Goal: Navigation & Orientation: Find specific page/section

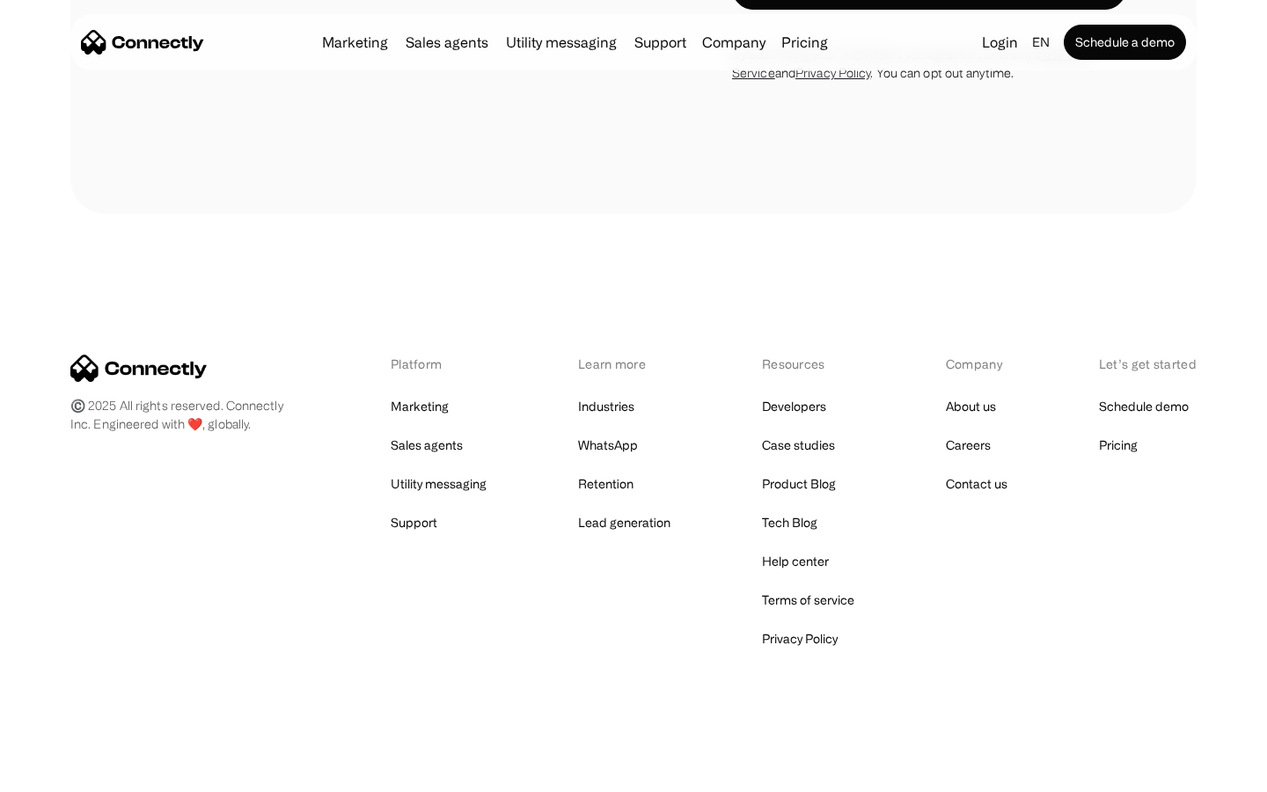
scroll to position [3382, 0]
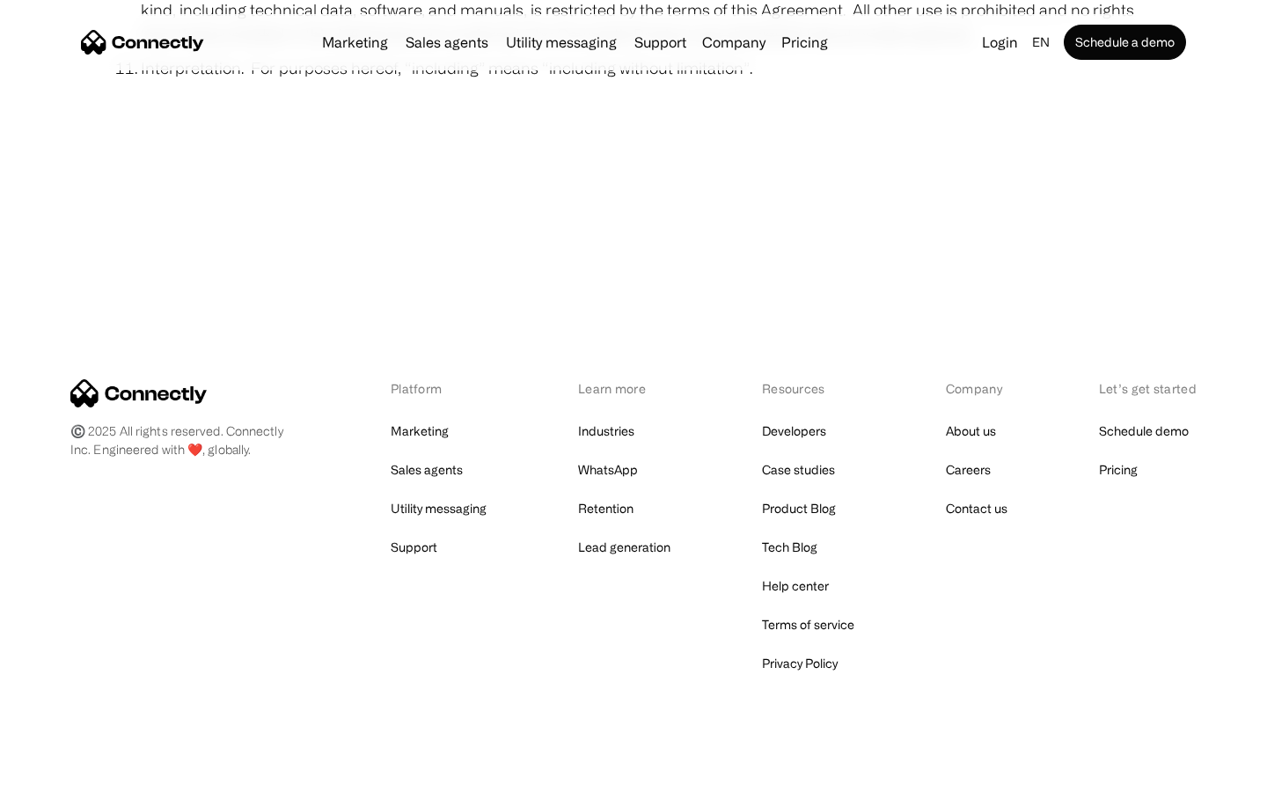
scroll to position [6463, 0]
